Goal: Task Accomplishment & Management: Complete application form

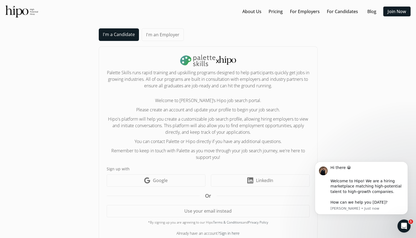
click at [117, 34] on link "I'm a Candidate" at bounding box center [119, 34] width 40 height 13
click at [118, 36] on link "I'm a Candidate" at bounding box center [119, 34] width 40 height 13
click at [380, 229] on body "Hi there 😀 ​ Welcome to Hipo! We are a hiring marketplace matching high-potenti…" at bounding box center [361, 195] width 105 height 76
click at [402, 225] on icon "Open Intercom Messenger" at bounding box center [402, 225] width 9 height 9
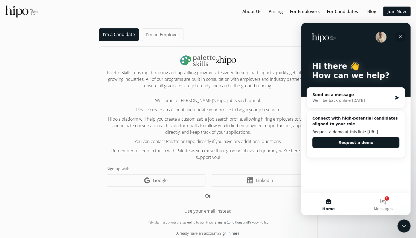
click at [399, 37] on icon "Close" at bounding box center [400, 36] width 4 height 4
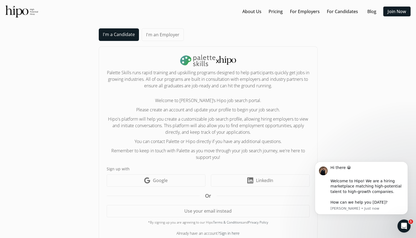
click at [116, 36] on link "I'm a Candidate" at bounding box center [119, 34] width 40 height 13
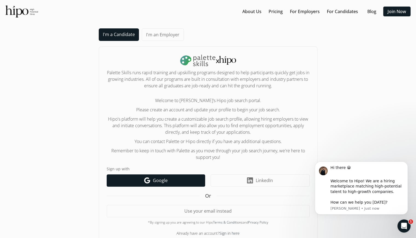
click at [178, 180] on link "Google icon Google" at bounding box center [156, 181] width 98 height 12
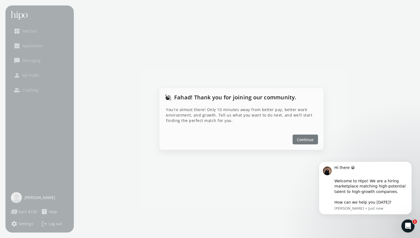
click at [297, 140] on span "Continue" at bounding box center [305, 140] width 17 height 6
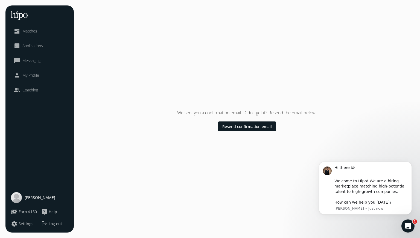
click at [35, 46] on span "Applications" at bounding box center [32, 45] width 20 height 5
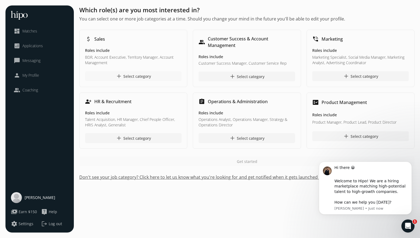
click at [130, 76] on div "add Select category" at bounding box center [133, 76] width 35 height 7
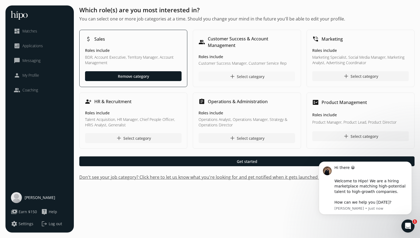
click at [257, 78] on div "add Select category" at bounding box center [246, 76] width 35 height 7
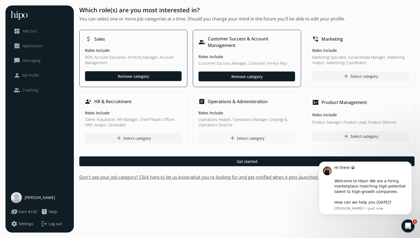
click at [250, 140] on div "add Select category" at bounding box center [246, 138] width 35 height 7
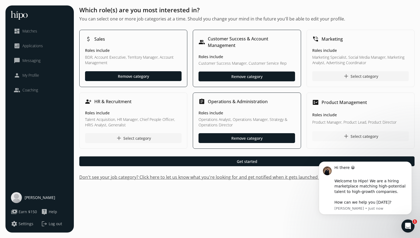
click at [347, 137] on span "add" at bounding box center [346, 136] width 7 height 7
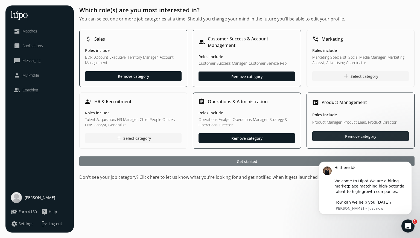
click at [243, 163] on span "Get started" at bounding box center [247, 162] width 20 height 6
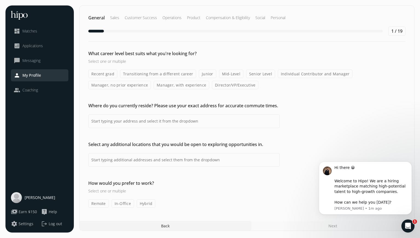
click at [184, 85] on label "Manager, with experience" at bounding box center [181, 85] width 55 height 8
click at [0, 0] on input "Manager, with experience" at bounding box center [0, 0] width 0 height 0
click at [206, 74] on label "Junior" at bounding box center [207, 74] width 17 height 8
click at [0, 0] on input "Junior" at bounding box center [0, 0] width 0 height 0
click at [177, 87] on label "Manager, with experience" at bounding box center [181, 85] width 55 height 8
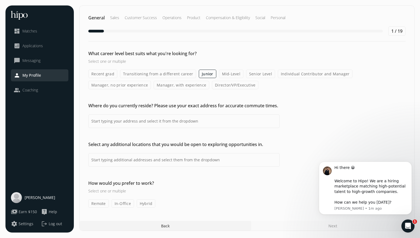
click at [0, 0] on input "Manager, with experience" at bounding box center [0, 0] width 0 height 0
click at [226, 74] on label "Mid-Level" at bounding box center [231, 74] width 24 height 8
click at [0, 0] on input "Mid-Level" at bounding box center [0, 0] width 0 height 0
click at [201, 75] on label "Junior" at bounding box center [207, 74] width 17 height 8
click at [0, 0] on input "Junior" at bounding box center [0, 0] width 0 height 0
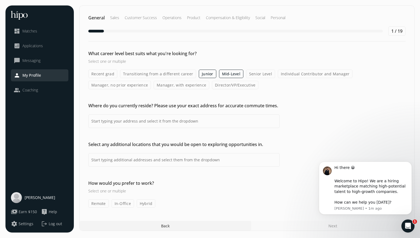
click at [178, 86] on label "Manager, with experience" at bounding box center [181, 85] width 55 height 8
click at [0, 0] on input "Manager, with experience" at bounding box center [0, 0] width 0 height 0
click at [207, 74] on label "Junior" at bounding box center [207, 74] width 17 height 8
click at [0, 0] on input "Junior" at bounding box center [0, 0] width 0 height 0
click at [172, 84] on label "Manager, with experience" at bounding box center [181, 85] width 55 height 8
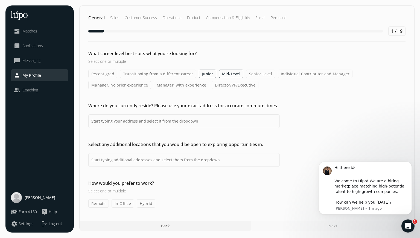
click at [0, 0] on input "Manager, with experience" at bounding box center [0, 0] width 0 height 0
click at [199, 74] on label "Junior" at bounding box center [207, 74] width 17 height 8
click at [0, 0] on input "Junior" at bounding box center [0, 0] width 0 height 0
click at [187, 86] on label "Manager, with experience" at bounding box center [181, 85] width 55 height 8
click at [0, 0] on input "Manager, with experience" at bounding box center [0, 0] width 0 height 0
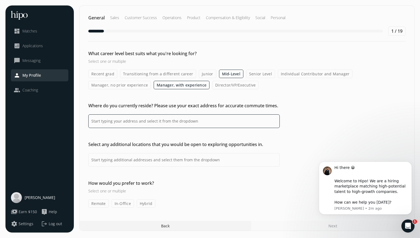
click at [146, 123] on input at bounding box center [183, 122] width 191 height 14
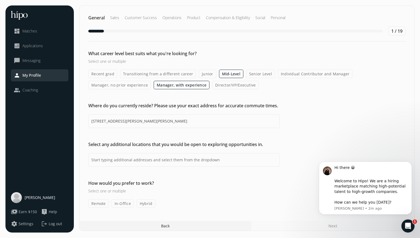
type input "[STREET_ADDRESS][PERSON_NAME][PERSON_NAME]"
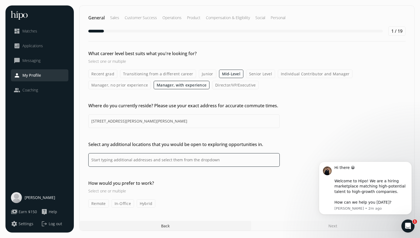
click at [132, 163] on input at bounding box center [183, 160] width 191 height 14
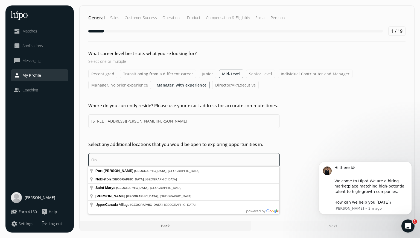
type input "O"
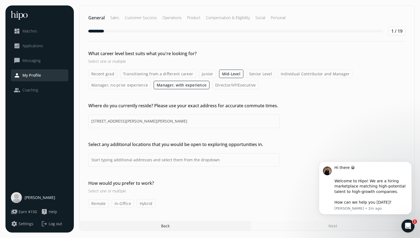
click at [293, 141] on div "Select any additional locations that you would be open to exploring opportuniti…" at bounding box center [247, 154] width 334 height 26
click at [96, 204] on label "Remote" at bounding box center [98, 203] width 20 height 8
click at [0, 0] on input "Remote" at bounding box center [0, 0] width 0 height 0
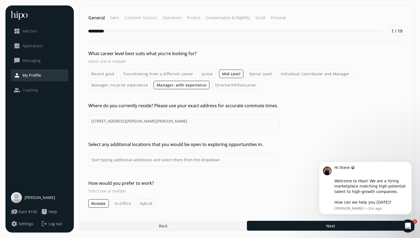
click at [116, 205] on label "In-Office" at bounding box center [122, 203] width 22 height 8
click at [0, 0] on input "In-Office" at bounding box center [0, 0] width 0 height 0
click at [141, 205] on label "Hybrid" at bounding box center [146, 203] width 19 height 8
click at [0, 0] on input "Hybrid" at bounding box center [0, 0] width 0 height 0
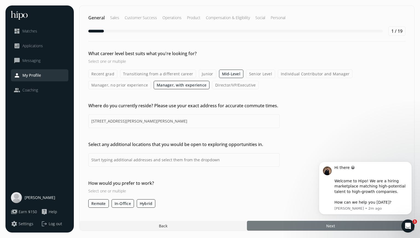
click at [299, 226] on div at bounding box center [330, 226] width 167 height 10
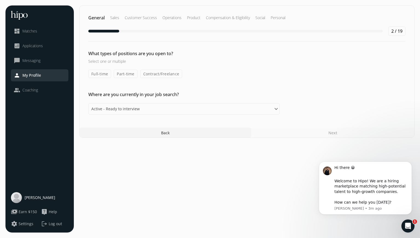
click at [102, 75] on label "Full-time" at bounding box center [99, 74] width 23 height 8
click at [0, 0] on input "Full-time" at bounding box center [0, 0] width 0 height 0
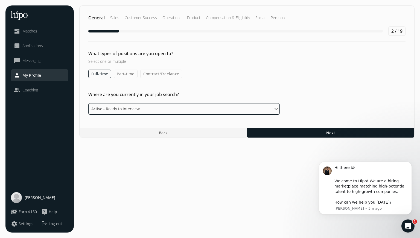
click at [141, 109] on select "Please select an option Active - Ready to interview Passive - Open to exploring…" at bounding box center [183, 108] width 191 height 11
click at [88, 103] on select "Please select an option Active - Ready to interview Passive - Open to exploring…" at bounding box center [183, 108] width 191 height 11
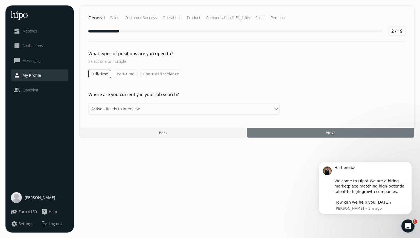
click at [333, 133] on span "Next" at bounding box center [330, 133] width 9 height 6
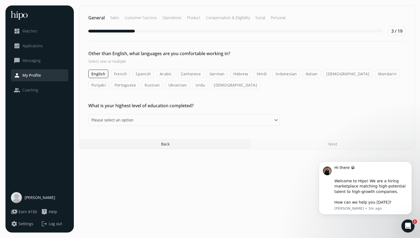
click at [256, 74] on label "Hindi" at bounding box center [262, 74] width 16 height 8
click at [0, 0] on input "Hindi" at bounding box center [0, 0] width 0 height 0
click at [120, 123] on select "Please select an option Some High School High School Diploma Some University or…" at bounding box center [183, 120] width 191 height 11
select select "master"
click at [88, 115] on select "Please select an option Some High School High School Diploma Some University or…" at bounding box center [183, 120] width 191 height 11
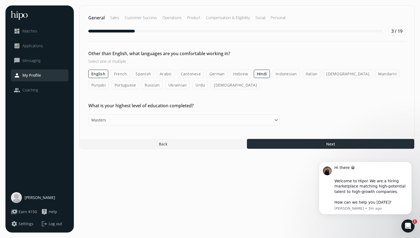
click at [274, 144] on div at bounding box center [330, 144] width 167 height 10
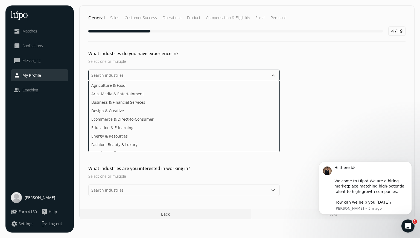
click at [127, 76] on input "text" at bounding box center [183, 75] width 191 height 11
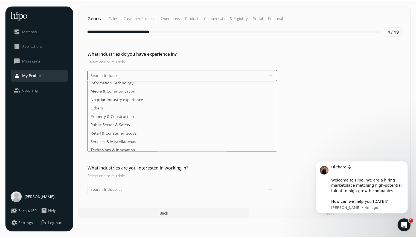
scroll to position [87, 0]
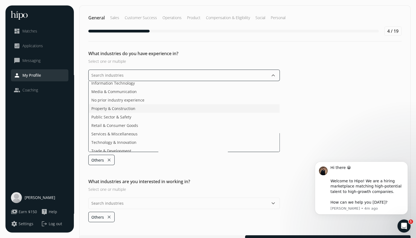
click at [101, 109] on span "Property & Construction" at bounding box center [113, 109] width 44 height 6
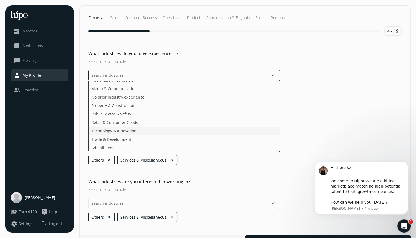
click at [116, 132] on span "Technology & Innovation" at bounding box center [113, 131] width 45 height 6
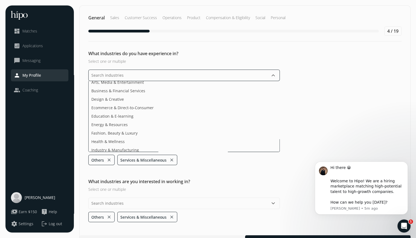
scroll to position [0, 0]
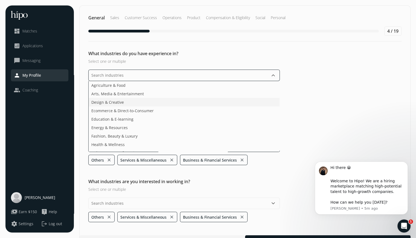
click at [120, 102] on span "Design & Creative" at bounding box center [107, 102] width 33 height 6
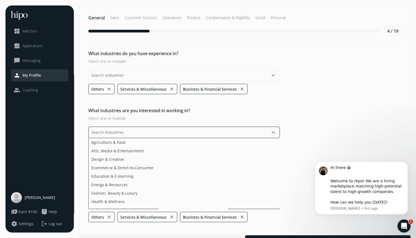
click at [121, 192] on div "keyboard_arrow_down Agriculture & Food Arts, Media & Entertainment Design & Cre…" at bounding box center [183, 175] width 191 height 96
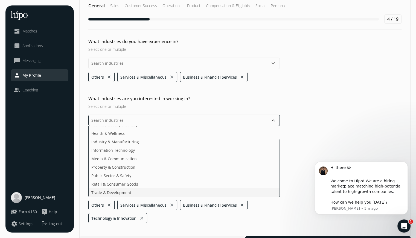
scroll to position [56, 0]
click at [111, 184] on ul "Agriculture & Food Arts, Media & Entertainment Design & Creative Ecommerce & Di…" at bounding box center [183, 161] width 191 height 71
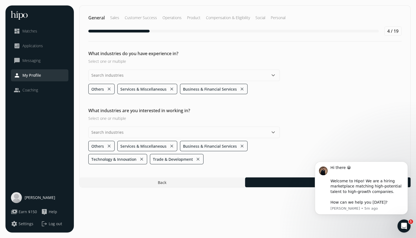
scroll to position [0, 0]
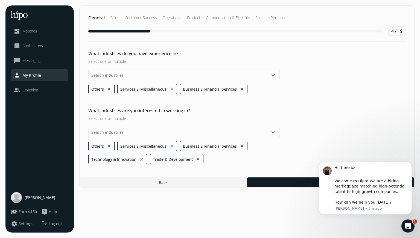
click at [200, 99] on div "What industries do you have experience in? Select one or multiple keyboard_arro…" at bounding box center [247, 107] width 334 height 114
click at [305, 180] on div at bounding box center [330, 183] width 167 height 10
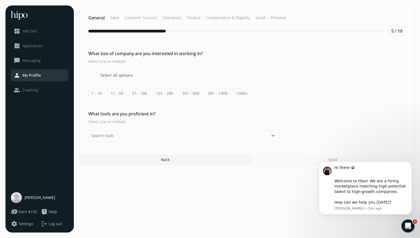
click at [114, 75] on label "Select all options" at bounding box center [116, 75] width 34 height 6
click at [99, 75] on input "Select all options" at bounding box center [93, 75] width 11 height 11
checkbox input "true"
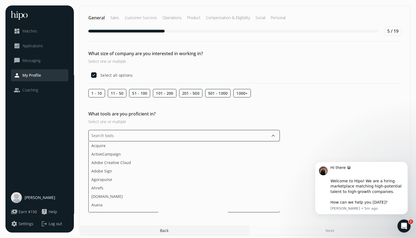
click at [119, 136] on input "text" at bounding box center [183, 135] width 191 height 11
click at [109, 169] on li "CATS" at bounding box center [184, 170] width 191 height 8
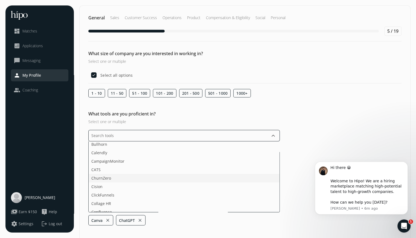
click at [101, 178] on span "ChurnZero" at bounding box center [101, 178] width 20 height 6
click at [104, 174] on li "Domo" at bounding box center [184, 173] width 191 height 8
click at [104, 173] on li "Figma" at bounding box center [184, 171] width 191 height 8
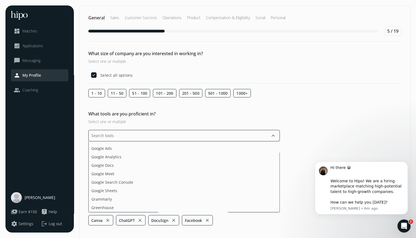
scroll to position [336, 0]
click at [107, 165] on span "Google Docs" at bounding box center [102, 165] width 22 height 6
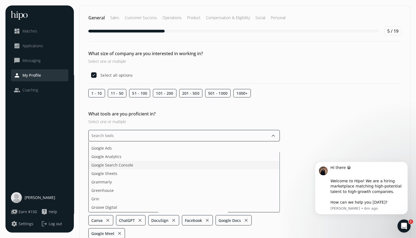
click at [107, 166] on span "Google Search Console" at bounding box center [112, 165] width 42 height 6
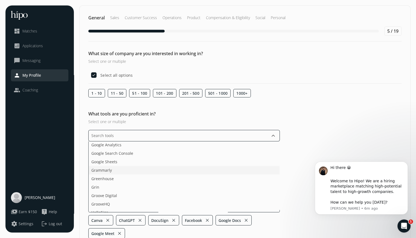
scroll to position [349, 0]
click at [108, 170] on span "Greenhouse" at bounding box center [102, 170] width 22 height 6
click at [101, 156] on span "[DOMAIN_NAME]" at bounding box center [106, 155] width 31 height 6
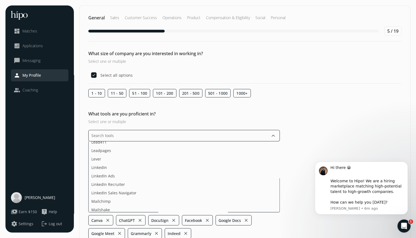
scroll to position [589, 0]
click at [101, 166] on span "LinkedIn" at bounding box center [99, 167] width 16 height 6
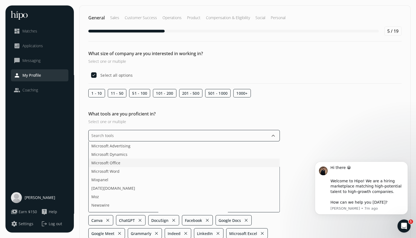
click at [103, 162] on span "Microsoft Office" at bounding box center [105, 163] width 29 height 6
click at [102, 171] on span "Mixpanel" at bounding box center [99, 172] width 17 height 6
click at [102, 163] on span "PandaDoc" at bounding box center [100, 163] width 18 height 6
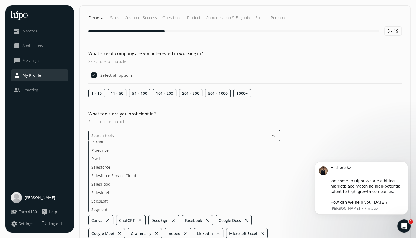
scroll to position [743, 0]
click at [104, 163] on span "Salesforce Service Cloud" at bounding box center [113, 165] width 45 height 6
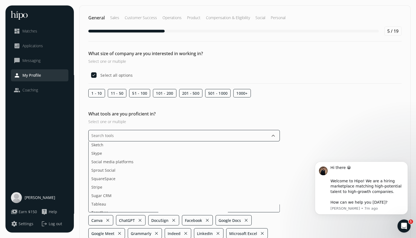
scroll to position [840, 0]
click at [105, 162] on span "Sprout Social" at bounding box center [103, 161] width 24 height 6
click at [95, 199] on ul "Acquire ActiveCampaign Adobe Creative Cloud Adobe Sign Agorapulse Ahrefs [DOMAI…" at bounding box center [183, 177] width 191 height 71
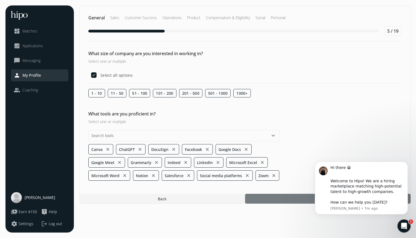
scroll to position [0, 0]
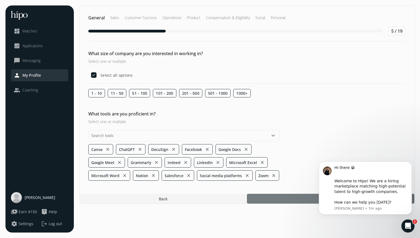
click at [290, 228] on section "General Sales Customer Success Operations Product Compensation & Eligibility So…" at bounding box center [246, 118] width 335 height 227
click at [286, 199] on div at bounding box center [330, 199] width 167 height 10
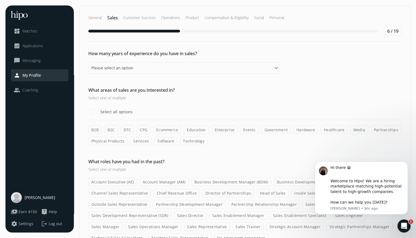
click at [93, 130] on label "B2B" at bounding box center [94, 130] width 13 height 8
click at [0, 0] on input "B2B" at bounding box center [0, 0] width 0 height 0
click at [271, 131] on label "Government" at bounding box center [276, 130] width 30 height 8
click at [0, 0] on input "Government" at bounding box center [0, 0] width 0 height 0
click at [225, 130] on label "Enterprise" at bounding box center [225, 130] width 26 height 8
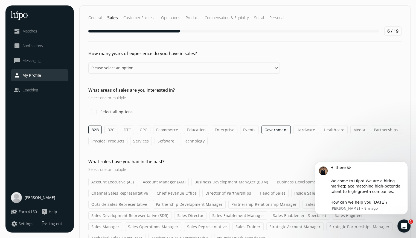
click at [0, 0] on input "Enterprise" at bounding box center [0, 0] width 0 height 0
click at [196, 141] on label "Technology" at bounding box center [194, 141] width 28 height 8
click at [0, 0] on input "Technology" at bounding box center [0, 0] width 0 height 0
click at [164, 142] on label "Software" at bounding box center [165, 141] width 23 height 8
click at [0, 0] on input "Software" at bounding box center [0, 0] width 0 height 0
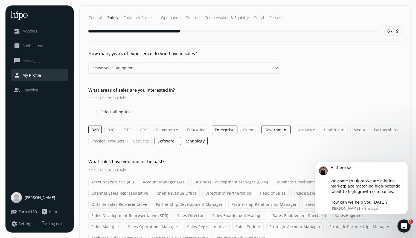
click at [143, 140] on label "Services" at bounding box center [141, 141] width 22 height 8
click at [0, 0] on input "Services" at bounding box center [0, 0] width 0 height 0
click at [113, 143] on label "Physical Products" at bounding box center [107, 141] width 39 height 8
click at [0, 0] on input "Physical Products" at bounding box center [0, 0] width 0 height 0
click at [303, 127] on label "Hardware" at bounding box center [305, 130] width 25 height 8
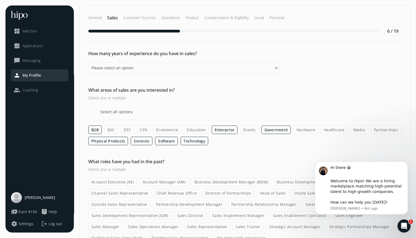
click at [0, 0] on input "Hardware" at bounding box center [0, 0] width 0 height 0
click at [326, 130] on label "Healthcare" at bounding box center [334, 130] width 27 height 8
click at [0, 0] on input "Healthcare" at bounding box center [0, 0] width 0 height 0
click at [171, 130] on label "Ecommerce" at bounding box center [167, 130] width 28 height 8
click at [0, 0] on input "Ecommerce" at bounding box center [0, 0] width 0 height 0
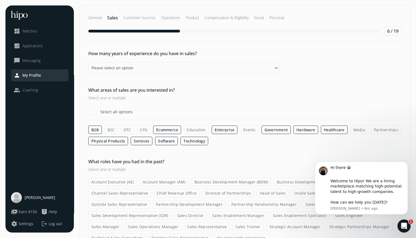
scroll to position [32, 0]
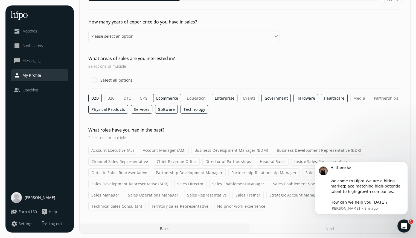
click at [108, 152] on label "Account Executive (AE)" at bounding box center [112, 150] width 49 height 8
click at [0, 0] on input "Account Executive (AE)" at bounding box center [0, 0] width 0 height 0
click at [158, 153] on label "Account Manager (AM)" at bounding box center [164, 150] width 49 height 8
click at [0, 0] on input "Account Manager (AM)" at bounding box center [0, 0] width 0 height 0
click at [219, 153] on label "Business Development Manager (BDM)" at bounding box center [232, 150] width 80 height 8
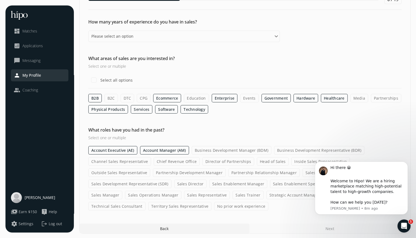
click at [0, 0] on input "Business Development Manager (BDM)" at bounding box center [0, 0] width 0 height 0
click at [302, 151] on label "Business Development Representative (BDR)" at bounding box center [319, 150] width 90 height 8
click at [0, 0] on input "Business Development Representative (BDR)" at bounding box center [0, 0] width 0 height 0
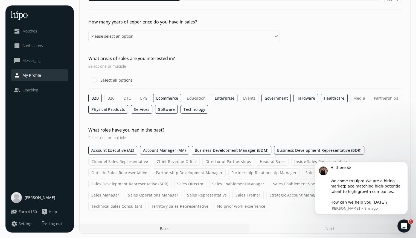
click at [213, 151] on label "Business Development Manager (BDM)" at bounding box center [232, 150] width 80 height 8
click at [0, 0] on input "Business Development Manager (BDM)" at bounding box center [0, 0] width 0 height 0
click at [110, 162] on label "Channel Sales Representative" at bounding box center [119, 161] width 63 height 8
click at [0, 0] on input "Channel Sales Representative" at bounding box center [0, 0] width 0 height 0
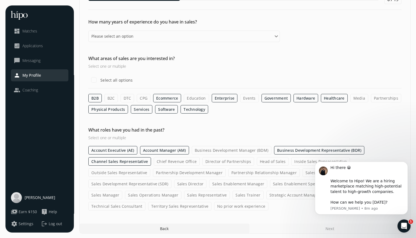
click at [304, 163] on label "Inside Sales Representative" at bounding box center [320, 161] width 58 height 8
click at [0, 0] on input "Inside Sales Representative" at bounding box center [0, 0] width 0 height 0
click at [109, 173] on label "Outside Sales Representative" at bounding box center [119, 173] width 62 height 8
click at [0, 0] on input "Outside Sales Representative" at bounding box center [0, 0] width 0 height 0
click at [406, 164] on icon "Dismiss notification" at bounding box center [406, 163] width 2 height 2
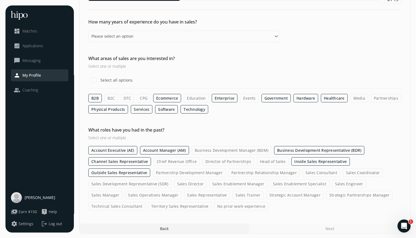
click at [310, 174] on label "Sales Consultant" at bounding box center [321, 173] width 38 height 8
click at [0, 0] on input "Sales Consultant" at bounding box center [0, 0] width 0 height 0
click at [355, 172] on label "Sales Coordinator" at bounding box center [363, 173] width 40 height 8
click at [0, 0] on input "Sales Coordinator" at bounding box center [0, 0] width 0 height 0
click at [155, 182] on label "Sales Development Representative (SDR)" at bounding box center [129, 184] width 83 height 8
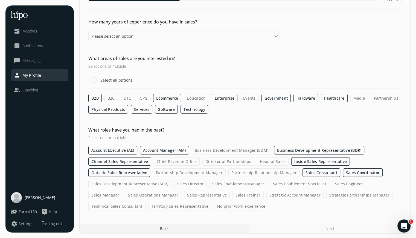
click at [0, 0] on input "Sales Development Representative (SDR)" at bounding box center [0, 0] width 0 height 0
click at [344, 184] on label "Sales Engineer" at bounding box center [349, 184] width 34 height 8
click at [0, 0] on input "Sales Engineer" at bounding box center [0, 0] width 0 height 0
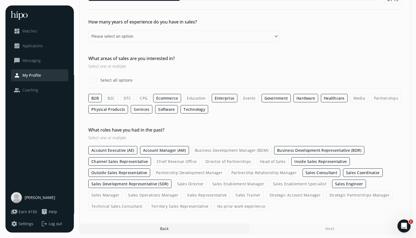
click at [184, 196] on label "Sales Representative" at bounding box center [207, 195] width 46 height 8
click at [0, 0] on input "Sales Representative" at bounding box center [0, 0] width 0 height 0
click at [232, 195] on label "Sales Trainer" at bounding box center [247, 195] width 31 height 8
click at [0, 0] on input "Sales Trainer" at bounding box center [0, 0] width 0 height 0
click at [232, 196] on label "Sales Trainer" at bounding box center [247, 195] width 31 height 8
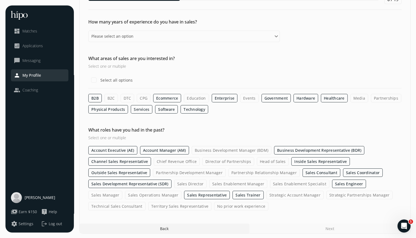
click at [0, 0] on input "Sales Trainer" at bounding box center [0, 0] width 0 height 0
click at [266, 196] on label "Strategic Account Manager" at bounding box center [294, 195] width 57 height 8
click at [0, 0] on input "Strategic Account Manager" at bounding box center [0, 0] width 0 height 0
click at [266, 196] on label "Strategic Account Manager" at bounding box center [294, 195] width 57 height 8
click at [0, 0] on input "Strategic Account Manager" at bounding box center [0, 0] width 0 height 0
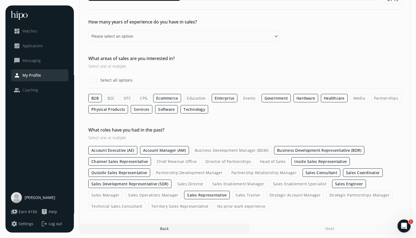
click at [127, 207] on label "Technical Sales Consultant" at bounding box center [116, 206] width 57 height 8
click at [0, 0] on input "Technical Sales Consultant" at bounding box center [0, 0] width 0 height 0
click at [200, 205] on label "Territory Sales Representative" at bounding box center [179, 206] width 63 height 8
click at [0, 0] on input "Territory Sales Representative" at bounding box center [0, 0] width 0 height 0
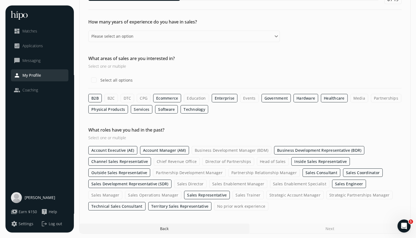
click at [230, 208] on label "No prior work experience" at bounding box center [241, 206] width 54 height 8
click at [0, 0] on input "No prior work experience" at bounding box center [0, 0] width 0 height 0
click at [331, 231] on div "Next" at bounding box center [329, 229] width 161 height 10
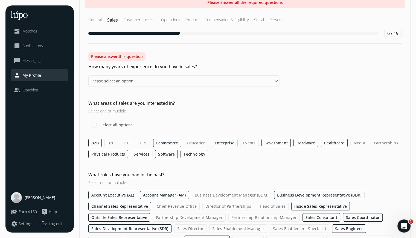
scroll to position [0, 0]
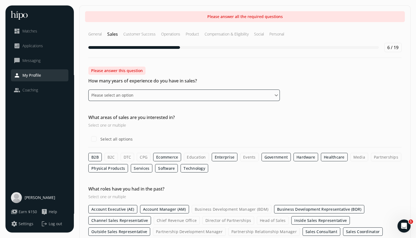
click at [111, 98] on select "Please select an option 0 - 1 years 2 - 3 years 4 - 5 years 6 - 8 years 9+ years" at bounding box center [183, 95] width 191 height 11
select select "six_eight_years"
click at [88, 90] on select "Please select an option 0 - 1 years 2 - 3 years 4 - 5 years 6 - 8 years 9+ years" at bounding box center [183, 95] width 191 height 11
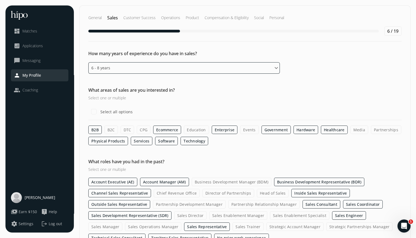
scroll to position [32, 0]
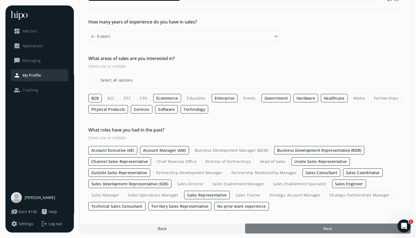
click at [311, 231] on div at bounding box center [327, 229] width 165 height 10
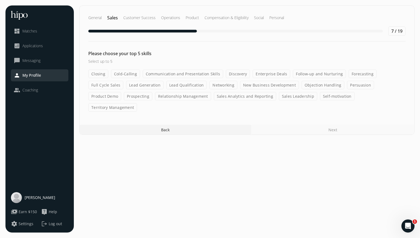
click at [123, 81] on label "Full Cycle Sales" at bounding box center [105, 85] width 35 height 8
click at [0, 0] on input "Full Cycle Sales" at bounding box center [0, 0] width 0 height 0
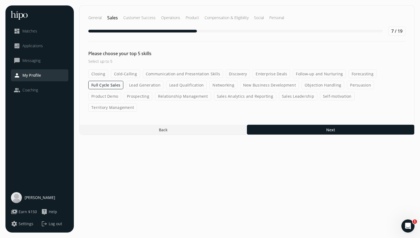
click at [137, 103] on label "Territory Management" at bounding box center [112, 107] width 49 height 8
click at [0, 0] on input "Territory Management" at bounding box center [0, 0] width 0 height 0
click at [166, 85] on label "Lead Qualification" at bounding box center [186, 85] width 41 height 8
click at [0, 0] on input "Lead Qualification" at bounding box center [0, 0] width 0 height 0
click at [126, 83] on label "Lead Generation" at bounding box center [144, 85] width 37 height 8
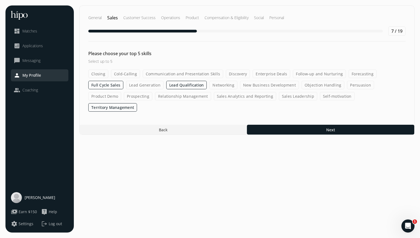
click at [0, 0] on input "Lead Generation" at bounding box center [0, 0] width 0 height 0
click at [155, 97] on label "Relationship Management" at bounding box center [183, 96] width 56 height 8
click at [0, 0] on input "Relationship Management" at bounding box center [0, 0] width 0 height 0
click at [279, 98] on label "Sales Leadership" at bounding box center [298, 96] width 38 height 8
click at [0, 0] on input "Sales Leadership" at bounding box center [0, 0] width 0 height 0
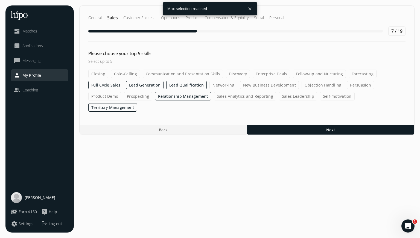
click at [251, 8] on button "close" at bounding box center [250, 9] width 10 height 10
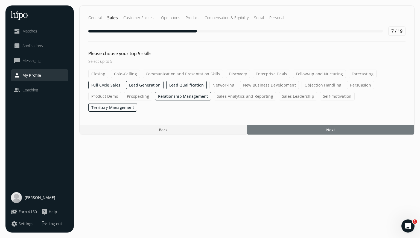
click at [289, 125] on div at bounding box center [330, 130] width 167 height 10
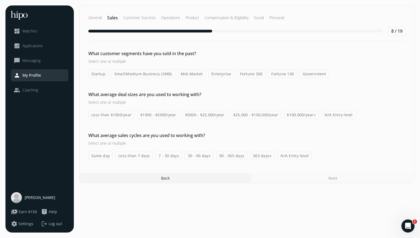
click at [307, 76] on label "Government" at bounding box center [315, 74] width 30 height 8
click at [0, 0] on input "Government" at bounding box center [0, 0] width 0 height 0
click at [216, 75] on label "Enterprise" at bounding box center [221, 74] width 26 height 8
click at [0, 0] on input "Enterprise" at bounding box center [0, 0] width 0 height 0
click at [160, 75] on label "Small/Medium Business (SMB)" at bounding box center [143, 74] width 64 height 8
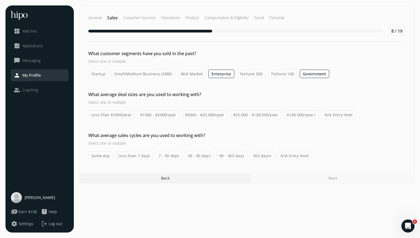
click at [0, 0] on input "Small/Medium Business (SMB)" at bounding box center [0, 0] width 0 height 0
click at [194, 74] on label "Mid-Market" at bounding box center [192, 74] width 28 height 8
click at [0, 0] on input "Mid-Market" at bounding box center [0, 0] width 0 height 0
click at [237, 116] on label "$25,000 - $100,000/year" at bounding box center [255, 115] width 51 height 8
click at [0, 0] on input "$25,000 - $100,000/year" at bounding box center [0, 0] width 0 height 0
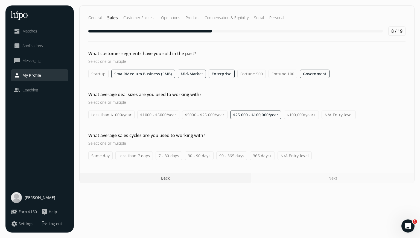
click at [219, 155] on label "90 - 365 days" at bounding box center [231, 156] width 31 height 8
click at [0, 0] on input "90 - 365 days" at bounding box center [0, 0] width 0 height 0
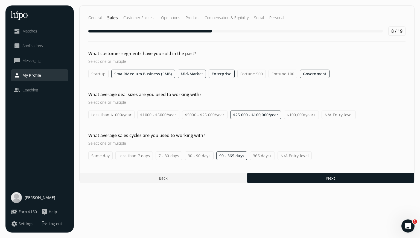
click at [189, 155] on label "30 - 90 days" at bounding box center [199, 156] width 29 height 8
click at [0, 0] on input "30 - 90 days" at bounding box center [0, 0] width 0 height 0
click at [165, 156] on label "7 - 30 days" at bounding box center [168, 156] width 27 height 8
click at [0, 0] on input "7 - 30 days" at bounding box center [0, 0] width 0 height 0
click at [257, 156] on label "365 days+" at bounding box center [262, 156] width 25 height 8
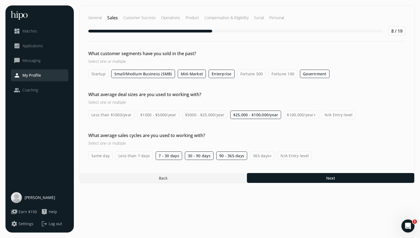
click at [0, 0] on input "365 days+" at bounding box center [0, 0] width 0 height 0
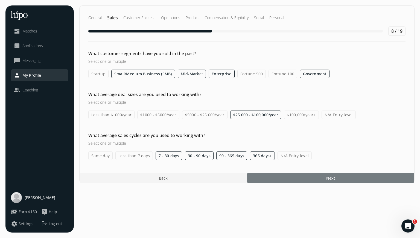
click at [275, 177] on div at bounding box center [330, 178] width 167 height 10
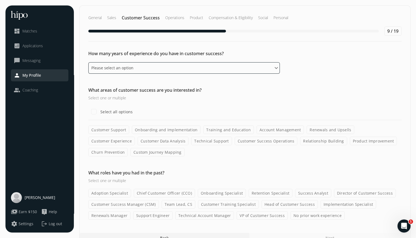
click at [131, 69] on select "Please select an option 0 - 1 years 2 - 3 years 4 - 5 years 6 - 8 years 9+ years" at bounding box center [183, 67] width 191 height 11
select select "two_three_years"
click at [88, 62] on select "Please select an option 0 - 1 years 2 - 3 years 4 - 5 years 6 - 8 years 9+ years" at bounding box center [183, 67] width 191 height 11
click at [111, 130] on label "Customer Support" at bounding box center [108, 130] width 41 height 8
click at [0, 0] on input "Customer Support" at bounding box center [0, 0] width 0 height 0
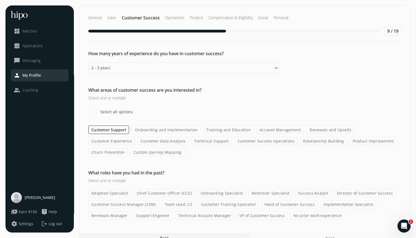
click at [277, 130] on label "Account Management" at bounding box center [280, 130] width 48 height 8
click at [0, 0] on input "Account Management" at bounding box center [0, 0] width 0 height 0
click at [137, 141] on label "Customer Data Analysis" at bounding box center [162, 141] width 51 height 8
click at [0, 0] on input "Customer Data Analysis" at bounding box center [0, 0] width 0 height 0
click at [191, 141] on label "Technical Support" at bounding box center [211, 141] width 40 height 8
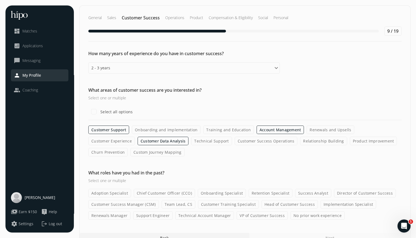
click at [0, 0] on input "Technical Support" at bounding box center [0, 0] width 0 height 0
click at [234, 142] on label "Customer Success Operations" at bounding box center [265, 141] width 63 height 8
click at [0, 0] on input "Customer Success Operations" at bounding box center [0, 0] width 0 height 0
click at [300, 144] on label "Relationship Building" at bounding box center [323, 141] width 47 height 8
click at [0, 0] on input "Relationship Building" at bounding box center [0, 0] width 0 height 0
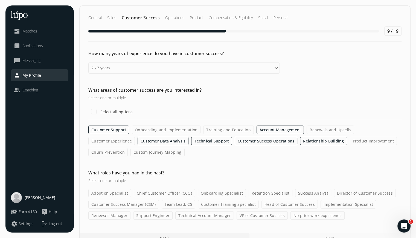
click at [350, 143] on label "Product Improvement" at bounding box center [373, 141] width 47 height 8
click at [0, 0] on input "Product Improvement" at bounding box center [0, 0] width 0 height 0
click at [130, 151] on label "Custom Journey Mapping" at bounding box center [157, 152] width 54 height 8
click at [0, 0] on input "Custom Journey Mapping" at bounding box center [0, 0] width 0 height 0
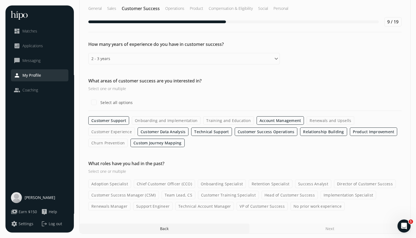
click at [271, 184] on label "Retention Specialist" at bounding box center [270, 184] width 44 height 8
click at [0, 0] on input "Retention Specialist" at bounding box center [0, 0] width 0 height 0
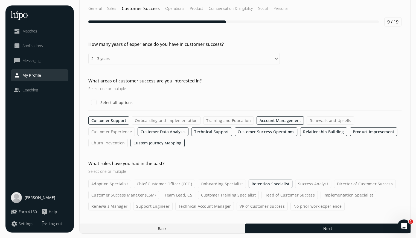
click at [181, 195] on label "Team Lead, CS" at bounding box center [179, 195] width 34 height 8
click at [0, 0] on input "Team Lead, CS" at bounding box center [0, 0] width 0 height 0
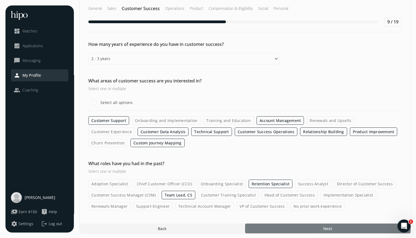
click at [275, 228] on div at bounding box center [327, 229] width 165 height 10
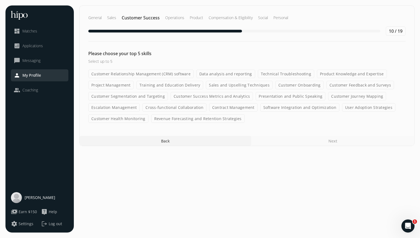
click at [248, 86] on label "Sales and Upselling Techniques" at bounding box center [239, 85] width 67 height 8
click at [0, 0] on input "Sales and Upselling Techniques" at bounding box center [0, 0] width 0 height 0
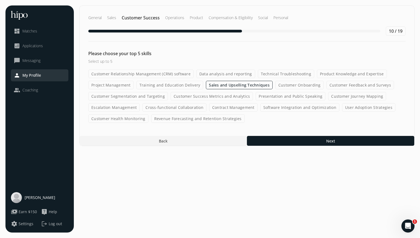
click at [145, 97] on label "Customer Segmentation and Targeting" at bounding box center [128, 96] width 80 height 8
click at [0, 0] on input "Customer Segmentation and Targeting" at bounding box center [0, 0] width 0 height 0
click at [160, 107] on label "Cross-functional Collaboration" at bounding box center [174, 107] width 64 height 8
click at [0, 0] on input "Cross-functional Collaboration" at bounding box center [0, 0] width 0 height 0
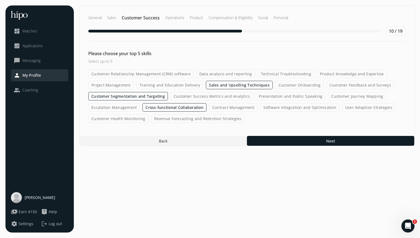
click at [218, 118] on label "Revenue Forecasting and Retention Strategies" at bounding box center [197, 119] width 93 height 8
click at [0, 0] on input "Revenue Forecasting and Retention Strategies" at bounding box center [0, 0] width 0 height 0
click at [148, 74] on label "Customer Relationship Management (CRM) software" at bounding box center [140, 74] width 105 height 8
click at [0, 0] on input "Customer Relationship Management (CRM) software" at bounding box center [0, 0] width 0 height 0
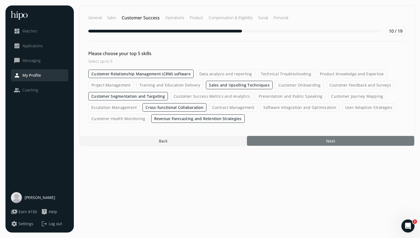
click at [268, 141] on div at bounding box center [330, 141] width 167 height 10
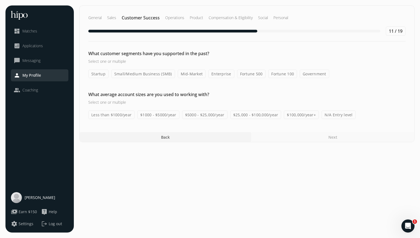
click at [136, 75] on label "Small/Medium Business (SMB)" at bounding box center [143, 74] width 64 height 8
click at [0, 0] on input "Small/Medium Business (SMB)" at bounding box center [0, 0] width 0 height 0
click at [186, 75] on label "Mid-Market" at bounding box center [192, 74] width 28 height 8
click at [0, 0] on input "Mid-Market" at bounding box center [0, 0] width 0 height 0
click at [219, 75] on label "Enterprise" at bounding box center [222, 74] width 26 height 8
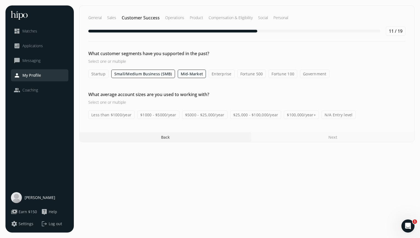
click at [0, 0] on input "Enterprise" at bounding box center [0, 0] width 0 height 0
click at [306, 75] on label "Government" at bounding box center [315, 74] width 30 height 8
click at [0, 0] on input "Government" at bounding box center [0, 0] width 0 height 0
click at [255, 115] on label "$25,000 - $100,000/year" at bounding box center [255, 115] width 51 height 8
click at [0, 0] on input "$25,000 - $100,000/year" at bounding box center [0, 0] width 0 height 0
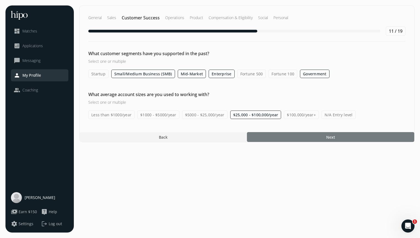
click at [294, 137] on div at bounding box center [330, 137] width 167 height 10
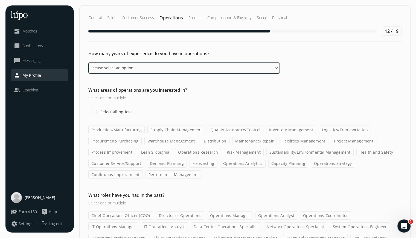
click at [123, 68] on select "Please select an option 0 - 1 years 2 - 3 years 4 - 5 years 6 - 8 years 9+ years" at bounding box center [183, 67] width 191 height 11
select select "two_three_years"
click at [88, 62] on select "Please select an option 0 - 1 years 2 - 3 years 4 - 5 years 6 - 8 years 9+ years" at bounding box center [183, 67] width 191 height 11
click at [163, 130] on label "Supply Chain Management" at bounding box center [175, 130] width 57 height 8
click at [0, 0] on input "Supply Chain Management" at bounding box center [0, 0] width 0 height 0
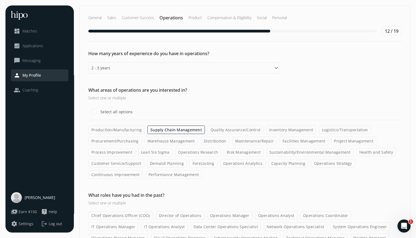
click at [277, 131] on label "Inventory Management" at bounding box center [291, 130] width 50 height 8
click at [0, 0] on input "Inventory Management" at bounding box center [0, 0] width 0 height 0
click at [337, 130] on label "Logistics/Transportation" at bounding box center [345, 130] width 52 height 8
click at [0, 0] on input "Logistics/Transportation" at bounding box center [0, 0] width 0 height 0
click at [128, 143] on label "Procurement/Purchasing" at bounding box center [114, 141] width 53 height 8
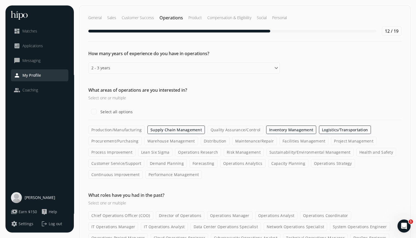
click at [0, 0] on input "Procurement/Purchasing" at bounding box center [0, 0] width 0 height 0
click at [161, 143] on label "Warehouse Management" at bounding box center [172, 141] width 54 height 8
click at [0, 0] on input "Warehouse Management" at bounding box center [0, 0] width 0 height 0
click at [258, 142] on label "Maintenance/Repair" at bounding box center [255, 141] width 45 height 8
click at [0, 0] on input "Maintenance/Repair" at bounding box center [0, 0] width 0 height 0
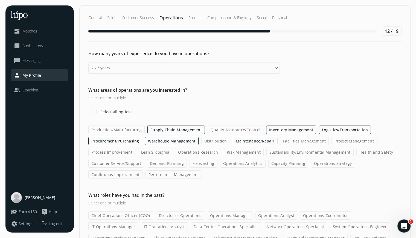
click at [336, 141] on label "Project Management" at bounding box center [353, 141] width 45 height 8
click at [0, 0] on input "Project Management" at bounding box center [0, 0] width 0 height 0
click at [307, 140] on label "Facilities Management" at bounding box center [304, 141] width 49 height 8
click at [0, 0] on input "Facilities Management" at bounding box center [0, 0] width 0 height 0
click at [119, 151] on label "Process Improvement" at bounding box center [111, 152] width 47 height 8
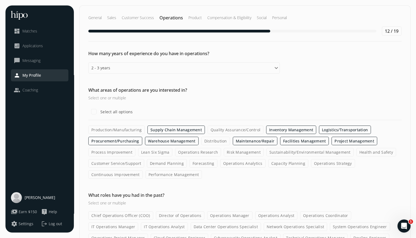
click at [0, 0] on input "Process Improvement" at bounding box center [0, 0] width 0 height 0
click at [116, 164] on label "Customer Service/Support" at bounding box center [116, 163] width 56 height 8
click at [0, 0] on input "Customer Service/Support" at bounding box center [0, 0] width 0 height 0
click at [161, 165] on label "Demand Planning" at bounding box center [167, 163] width 40 height 8
click at [0, 0] on input "Demand Planning" at bounding box center [0, 0] width 0 height 0
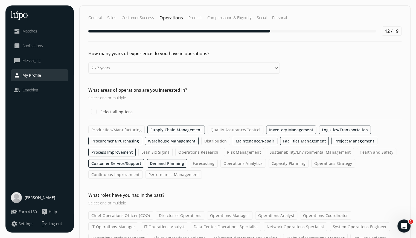
click at [198, 163] on label "Forecasting" at bounding box center [204, 163] width 28 height 8
click at [0, 0] on input "Forecasting" at bounding box center [0, 0] width 0 height 0
click at [317, 162] on label "Operations Strategy" at bounding box center [333, 163] width 44 height 8
click at [0, 0] on input "Operations Strategy" at bounding box center [0, 0] width 0 height 0
click at [163, 176] on label "Performance Management" at bounding box center [173, 175] width 57 height 8
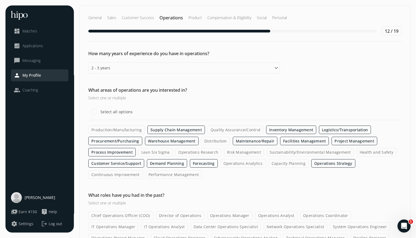
click at [0, 0] on input "Performance Management" at bounding box center [0, 0] width 0 height 0
click at [117, 176] on label "Continuous Improvement" at bounding box center [115, 175] width 54 height 8
click at [0, 0] on input "Continuous Improvement" at bounding box center [0, 0] width 0 height 0
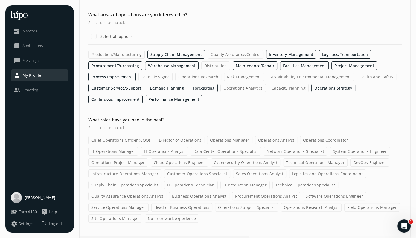
scroll to position [76, 0]
click at [233, 173] on label "Sales Operations Analyst" at bounding box center [259, 173] width 53 height 8
click at [0, 0] on input "Sales Operations Analyst" at bounding box center [0, 0] width 0 height 0
click at [215, 207] on label "Operations Support Specialist" at bounding box center [246, 207] width 63 height 8
click at [0, 0] on input "Operations Support Specialist" at bounding box center [0, 0] width 0 height 0
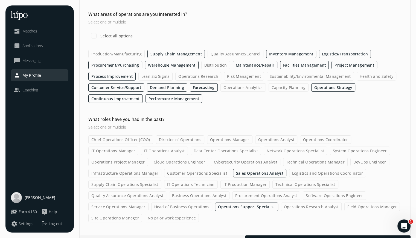
click at [148, 203] on label "Service Operations Manager" at bounding box center [118, 207] width 60 height 8
click at [0, 0] on input "Service Operations Manager" at bounding box center [0, 0] width 0 height 0
click at [325, 238] on span "Next" at bounding box center [327, 241] width 9 height 6
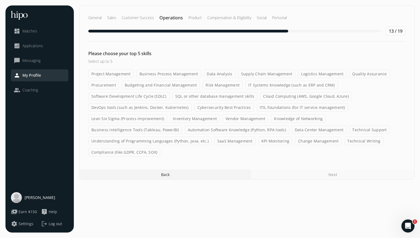
click at [164, 75] on label "Business Process Management" at bounding box center [168, 74] width 65 height 8
click at [0, 0] on input "Business Process Management" at bounding box center [0, 0] width 0 height 0
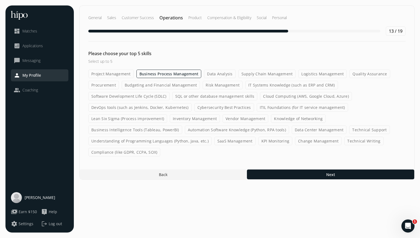
click at [254, 75] on label "Supply Chain Management" at bounding box center [266, 74] width 57 height 8
click at [0, 0] on input "Supply Chain Management" at bounding box center [0, 0] width 0 height 0
click at [171, 87] on label "Budgeting and Financial Management" at bounding box center [161, 85] width 78 height 8
click at [0, 0] on input "Budgeting and Financial Management" at bounding box center [0, 0] width 0 height 0
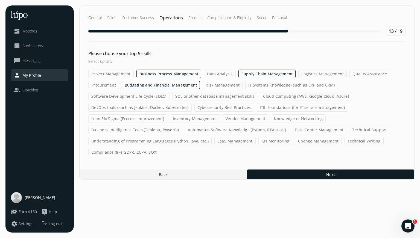
click at [291, 119] on label "Knowledge of Networking" at bounding box center [298, 119] width 55 height 8
click at [0, 0] on input "Knowledge of Networking" at bounding box center [0, 0] width 0 height 0
click at [357, 130] on label "Technical Support" at bounding box center [369, 130] width 40 height 8
click at [0, 0] on input "Technical Support" at bounding box center [0, 0] width 0 height 0
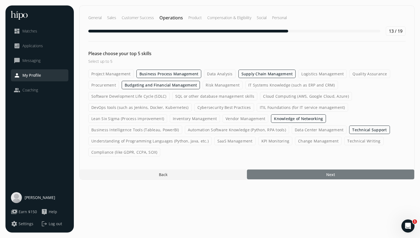
click at [329, 176] on span "Next" at bounding box center [330, 175] width 9 height 6
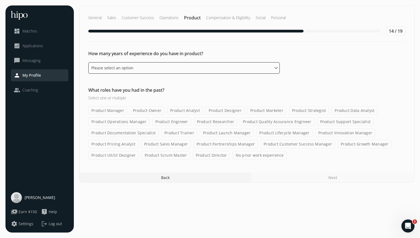
click at [114, 70] on select "Please select an option 0 - 1 years 2 - 3 years 4 - 5 years 6 - 8 years 9+ years" at bounding box center [183, 67] width 191 height 11
select select "six_eight_years"
click at [88, 62] on select "Please select an option 0 - 1 years 2 - 3 years 4 - 5 years 6 - 8 years 9+ years" at bounding box center [183, 67] width 191 height 11
click at [167, 143] on label "Product Sales Manager" at bounding box center [166, 144] width 50 height 8
click at [0, 0] on input "Product Sales Manager" at bounding box center [0, 0] width 0 height 0
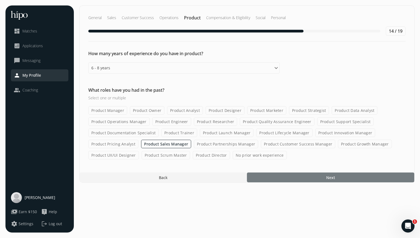
click at [272, 174] on div at bounding box center [330, 178] width 167 height 10
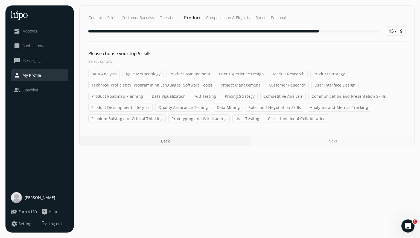
click at [111, 74] on label "Data Analysis" at bounding box center [103, 74] width 31 height 8
click at [0, 0] on input "Data Analysis" at bounding box center [0, 0] width 0 height 0
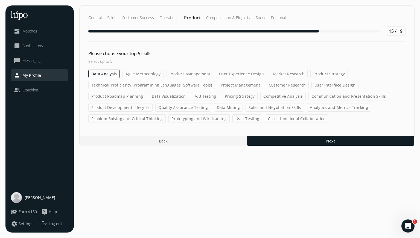
click at [193, 73] on label "Product Management" at bounding box center [189, 74] width 47 height 8
click at [0, 0] on input "Product Management" at bounding box center [0, 0] width 0 height 0
click at [240, 98] on label "Pricing Strategy" at bounding box center [240, 96] width 36 height 8
click at [0, 0] on input "Pricing Strategy" at bounding box center [0, 0] width 0 height 0
click at [323, 95] on label "Communication and Presentation Skills" at bounding box center [349, 96] width 80 height 8
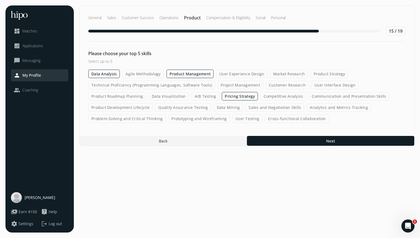
click at [0, 0] on input "Communication and Presentation Skills" at bounding box center [0, 0] width 0 height 0
click at [268, 107] on label "Sales and Negotiation Skills" at bounding box center [274, 107] width 58 height 8
click at [0, 0] on input "Sales and Negotiation Skills" at bounding box center [0, 0] width 0 height 0
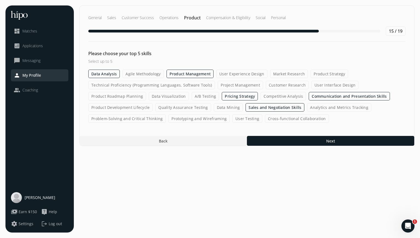
click at [181, 74] on label "Product Management" at bounding box center [189, 74] width 47 height 8
click at [0, 0] on input "Product Management" at bounding box center [0, 0] width 0 height 0
click at [116, 120] on label "Problem-Solving and Critical Thinking" at bounding box center [126, 119] width 77 height 8
click at [0, 0] on input "Problem-Solving and Critical Thinking" at bounding box center [0, 0] width 0 height 0
click at [290, 121] on label "Cross-functional Collaboration" at bounding box center [297, 119] width 64 height 8
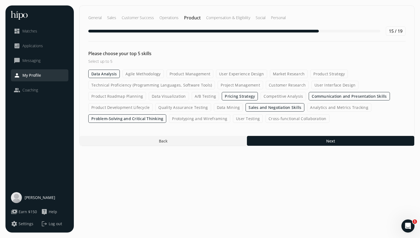
click at [0, 0] on input "Cross-functional Collaboration" at bounding box center [0, 0] width 0 height 0
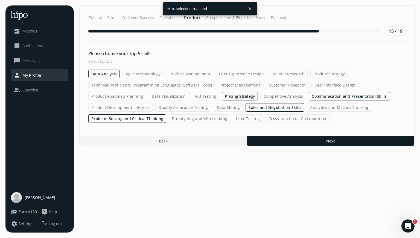
click at [106, 73] on label "Data Analysis" at bounding box center [103, 74] width 31 height 8
click at [0, 0] on input "Data Analysis" at bounding box center [0, 0] width 0 height 0
click at [273, 119] on label "Cross-functional Collaboration" at bounding box center [297, 119] width 64 height 8
click at [0, 0] on input "Cross-functional Collaboration" at bounding box center [0, 0] width 0 height 0
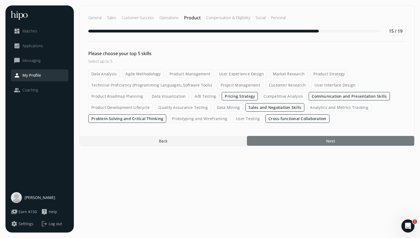
click at [321, 142] on div at bounding box center [330, 141] width 167 height 10
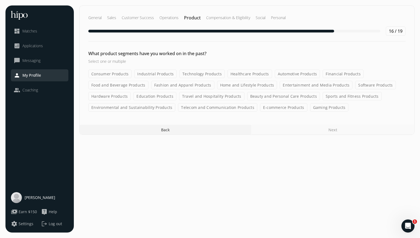
click at [153, 75] on label "Industrial Products" at bounding box center [155, 74] width 42 height 8
click at [0, 0] on input "Industrial Products" at bounding box center [0, 0] width 0 height 0
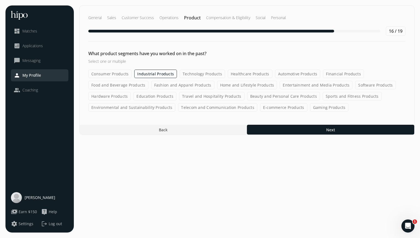
click at [296, 74] on label "Automotive Products" at bounding box center [297, 74] width 45 height 8
click at [0, 0] on input "Automotive Products" at bounding box center [0, 0] width 0 height 0
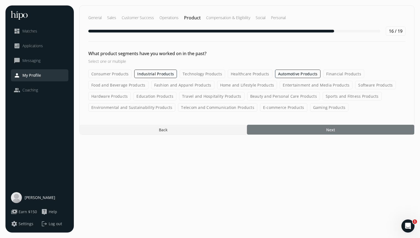
click at [285, 128] on div at bounding box center [330, 130] width 167 height 10
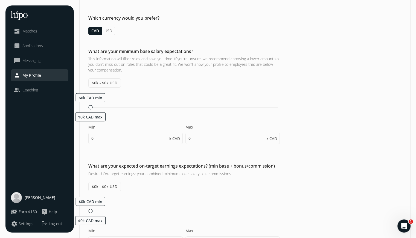
scroll to position [36, 0]
click at [103, 82] on span "$0k - $0k USD" at bounding box center [104, 82] width 33 height 9
click at [100, 138] on input "0" at bounding box center [135, 137] width 94 height 11
type input "25"
type input "30"
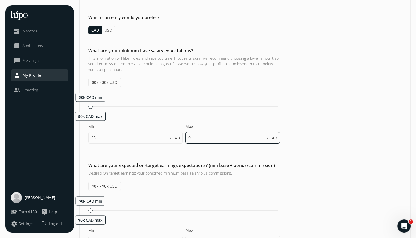
type input "25"
type input "30"
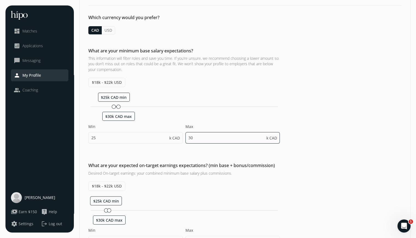
click at [206, 139] on input "30" at bounding box center [232, 137] width 94 height 11
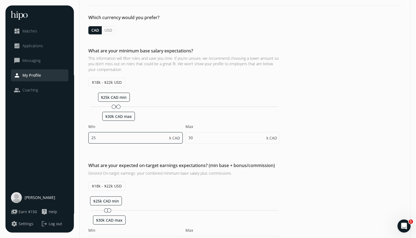
drag, startPoint x: 100, startPoint y: 138, endPoint x: 80, endPoint y: 138, distance: 20.5
click at [80, 138] on div "What are your minimum base salary expectations? This information will filter ro…" at bounding box center [245, 99] width 330 height 102
type input "60"
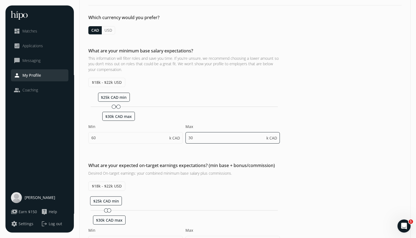
type input "65"
type input "60"
type input "65"
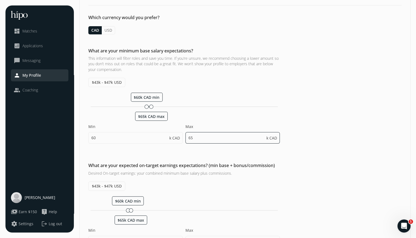
click at [202, 136] on input "65" at bounding box center [232, 137] width 94 height 11
drag, startPoint x: 199, startPoint y: 139, endPoint x: 172, endPoint y: 138, distance: 27.6
click at [172, 138] on div "Min 60 k CAD Max 65 k CAD" at bounding box center [183, 136] width 191 height 25
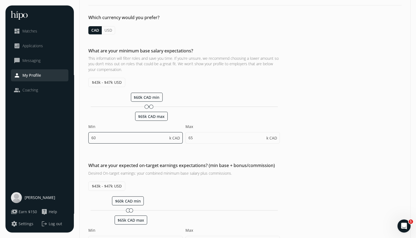
click at [99, 135] on input "60" at bounding box center [135, 137] width 94 height 11
type input "65"
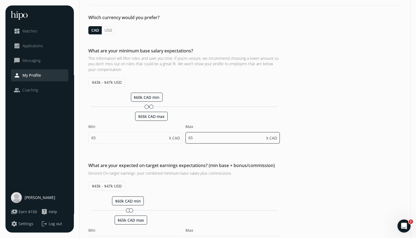
type input "65"
type input "70"
click at [198, 137] on input "65" at bounding box center [232, 137] width 94 height 11
type input "6"
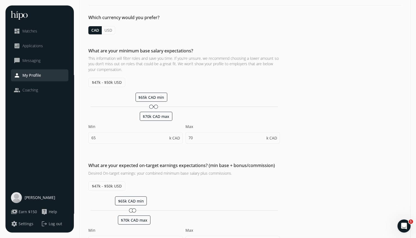
click at [327, 130] on div "What are your minimum base salary expectations? This information will filter ro…" at bounding box center [245, 99] width 330 height 102
click at [196, 139] on input "70" at bounding box center [232, 137] width 94 height 11
type input "75"
click at [336, 111] on div "What are your minimum base salary expectations? This information will filter ro…" at bounding box center [245, 99] width 330 height 102
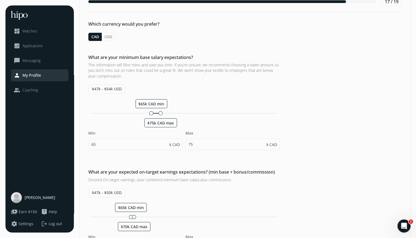
scroll to position [28, 0]
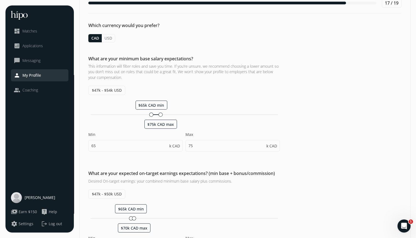
click at [111, 88] on span "$47k - $54k USD" at bounding box center [106, 90] width 37 height 9
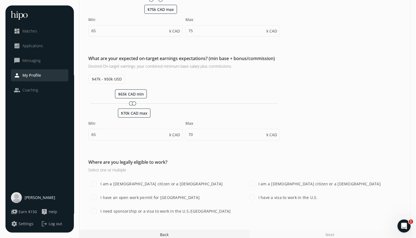
scroll to position [149, 0]
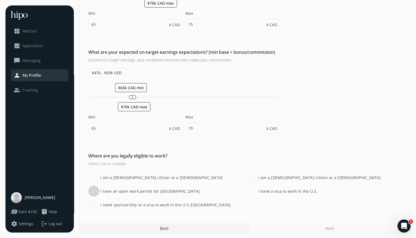
click at [92, 192] on input "I have an open work permit for [GEOGRAPHIC_DATA]" at bounding box center [93, 191] width 11 height 11
checkbox input "true"
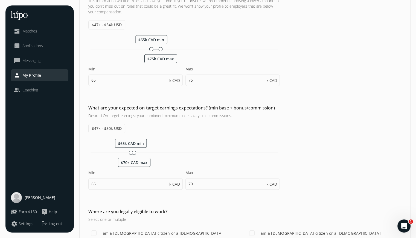
scroll to position [91, 0]
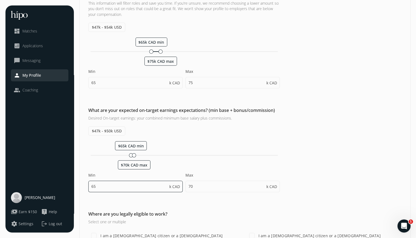
drag, startPoint x: 107, startPoint y: 187, endPoint x: 87, endPoint y: 186, distance: 20.5
click at [87, 186] on div "What are your expected on-target earnings expectations? (min base + bonus/commi…" at bounding box center [245, 152] width 330 height 91
type input "80"
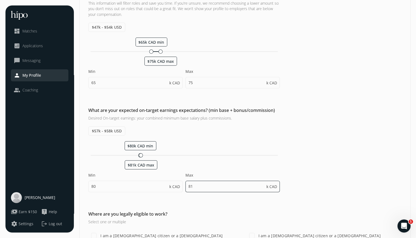
click at [201, 187] on input "81" at bounding box center [232, 186] width 94 height 11
drag, startPoint x: 201, startPoint y: 187, endPoint x: 176, endPoint y: 187, distance: 25.1
click at [176, 187] on div "Min 80 k CAD Max 81 k CAD" at bounding box center [183, 185] width 191 height 25
type input "100"
click at [311, 177] on div "What are your expected on-target earnings expectations? (min base + bonus/commi…" at bounding box center [245, 152] width 330 height 91
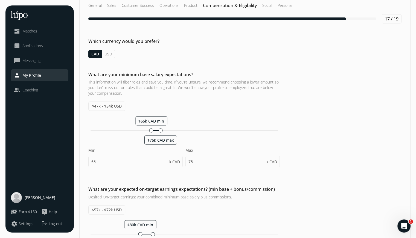
scroll to position [0, 0]
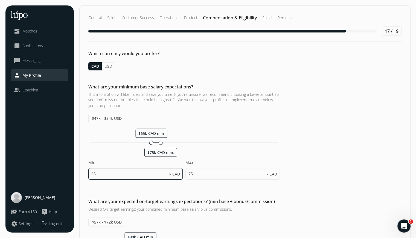
click at [107, 173] on input "65" at bounding box center [135, 173] width 94 height 11
type input "60"
click at [202, 174] on input "75" at bounding box center [232, 173] width 94 height 11
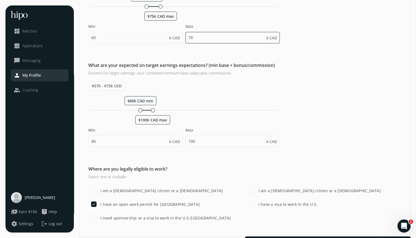
scroll to position [137, 0]
type input "70"
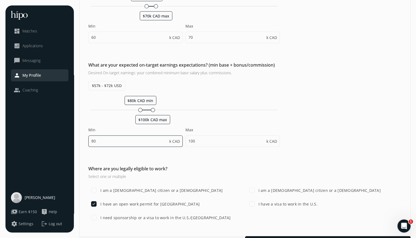
click at [107, 142] on input "80" at bounding box center [135, 141] width 94 height 11
type input "8"
type input "70"
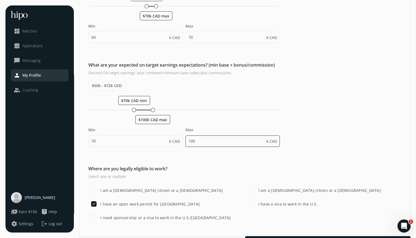
drag, startPoint x: 202, startPoint y: 139, endPoint x: 155, endPoint y: 139, distance: 46.5
click at [155, 139] on div "Min 70 k CAD Max 100 k CAD" at bounding box center [183, 139] width 191 height 25
type input "80"
click at [309, 133] on div "What are your expected on-target earnings expectations? (min base + bonus/commi…" at bounding box center [245, 107] width 330 height 91
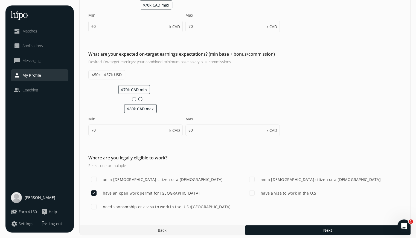
scroll to position [149, 0]
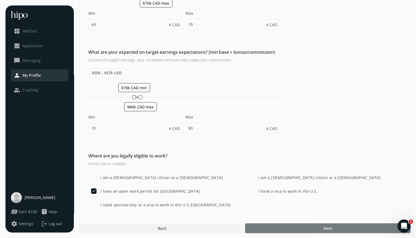
click at [274, 227] on div at bounding box center [327, 229] width 165 height 10
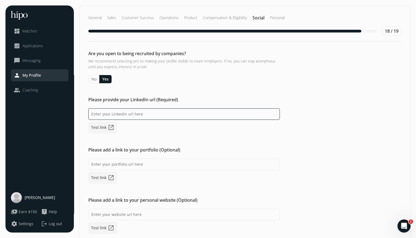
click at [123, 113] on input at bounding box center [183, 113] width 191 height 11
paste input "[URL][DOMAIN_NAME][PERSON_NAME]"
type input "[URL][DOMAIN_NAME][PERSON_NAME]"
click at [162, 133] on div "[URL][DOMAIN_NAME][PERSON_NAME] Test link open_in_new" at bounding box center [183, 120] width 191 height 25
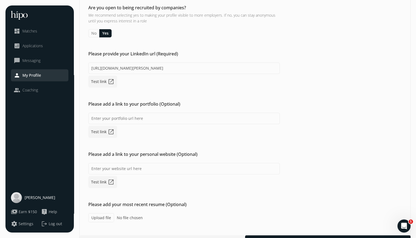
scroll to position [48, 0]
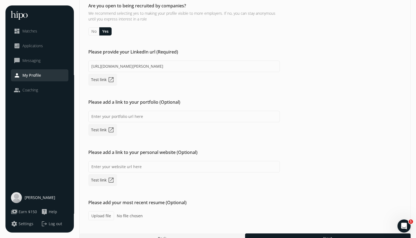
click at [98, 80] on link "Test link open_in_new" at bounding box center [102, 80] width 29 height 12
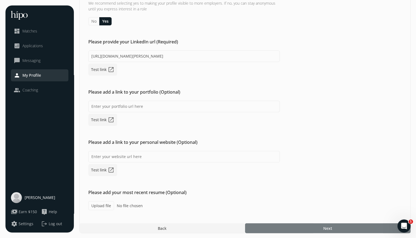
click at [287, 228] on div at bounding box center [327, 229] width 165 height 10
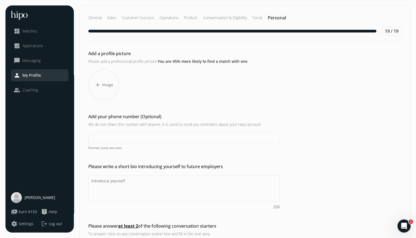
click at [103, 87] on span "Image" at bounding box center [107, 84] width 11 height 5
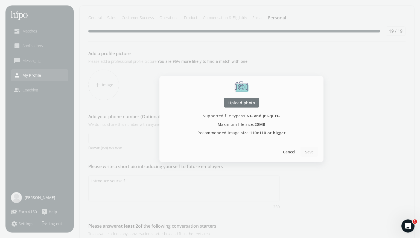
click at [244, 104] on span "Upload photo" at bounding box center [241, 103] width 27 height 6
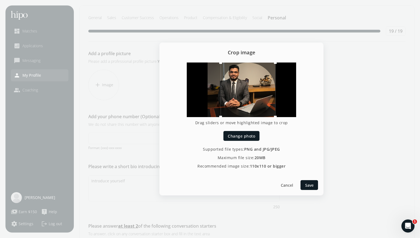
drag, startPoint x: 255, startPoint y: 99, endPoint x: 282, endPoint y: 100, distance: 27.4
click at [282, 100] on div at bounding box center [241, 90] width 109 height 55
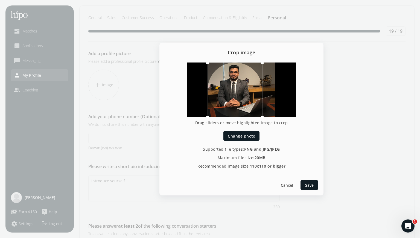
drag, startPoint x: 238, startPoint y: 96, endPoint x: 216, endPoint y: 96, distance: 21.6
click at [216, 96] on div at bounding box center [234, 90] width 55 height 55
click at [308, 186] on span "Save" at bounding box center [309, 186] width 8 height 6
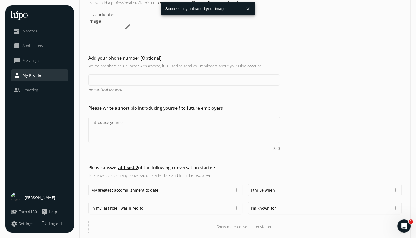
scroll to position [59, 0]
click at [125, 82] on input at bounding box center [183, 79] width 191 height 11
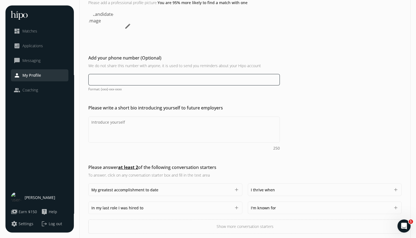
type input "[PHONE_NUMBER]"
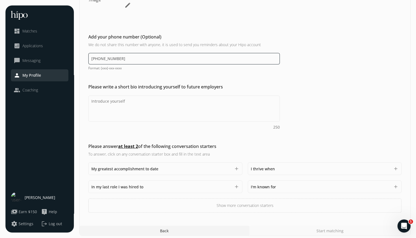
scroll to position [82, 0]
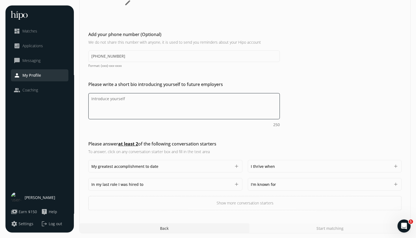
click at [135, 102] on textarea "Do you feel like we missed asking any questions that would improve your profile…" at bounding box center [183, 106] width 191 height 26
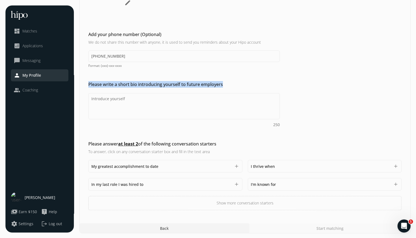
drag, startPoint x: 225, startPoint y: 83, endPoint x: 86, endPoint y: 79, distance: 139.2
click at [86, 79] on div "Add a profile picture Please add a professional profile picture. You are 95% mo…" at bounding box center [245, 89] width 330 height 242
copy h2 "Please write a short bio introducing yourself to future employers"
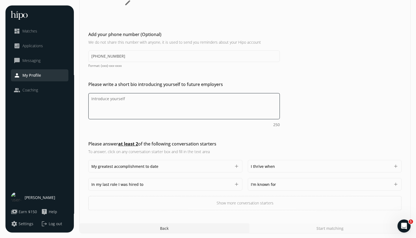
click at [131, 100] on textarea "Do you feel like we missed asking any questions that would improve your profile…" at bounding box center [183, 106] width 191 height 26
paste textarea "I am a results-driven sales and customer service professional with over 8 years…"
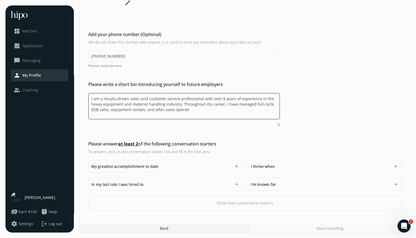
click at [256, 98] on textarea "I am a results-driven sales and customer service professional with over 8 years…" at bounding box center [183, 106] width 191 height 26
drag, startPoint x: 182, startPoint y: 108, endPoint x: 83, endPoint y: 91, distance: 100.9
click at [83, 91] on div "Please write a short bio introducing yourself to future employers I am a result…" at bounding box center [245, 104] width 330 height 46
paste textarea ", aiming to join a dynamic sales organization."
paste textarea "where I can contribute to revenue growth while continuously developing my profe…"
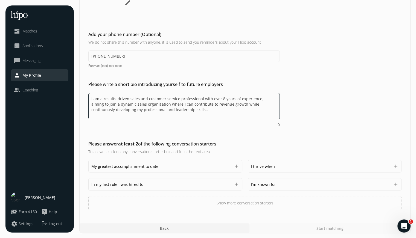
paste textarea "seeking to join a dynamic sales organization where I can contribute to revenue …"
type textarea "I am a results-driven sales and customer service professional with over 8 years…"
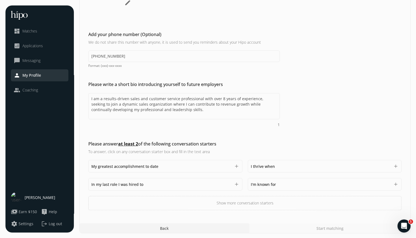
click at [263, 166] on span "I thrive when" at bounding box center [263, 166] width 24 height 5
click at [278, 139] on div "Add a profile picture Please add a professional profile picture. You are 95% mo…" at bounding box center [245, 89] width 330 height 242
click at [209, 165] on div "My greatest accomplishment to date 1500" at bounding box center [161, 166] width 140 height 7
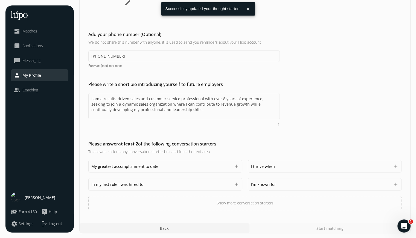
drag, startPoint x: 161, startPoint y: 128, endPoint x: 112, endPoint y: 127, distance: 48.7
click at [112, 127] on div "Add a profile picture Please add a professional profile picture. You are 95% mo…" at bounding box center [245, 89] width 330 height 242
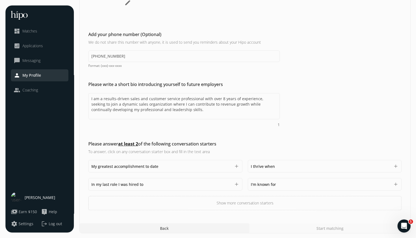
click at [145, 184] on div "In my last role I was hired to 1500" at bounding box center [161, 184] width 140 height 7
click at [283, 100] on div "Add a profile picture Please add a professional profile picture. You are 95% mo…" at bounding box center [245, 89] width 330 height 242
click at [118, 164] on span "My greatest accomplishment to date" at bounding box center [124, 166] width 67 height 5
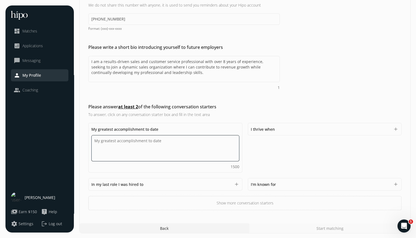
paste textarea "My greatest achievement to date was leading the sales and operations of the hea…"
type textarea "My greatest achievement to date was leading the sales and operations of the hea…"
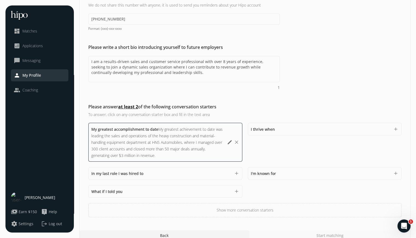
click at [309, 110] on div "Please answer at least 2 of the following conversation starters To answer, clic…" at bounding box center [245, 161] width 330 height 114
click at [256, 173] on span "I'm known for" at bounding box center [263, 173] width 25 height 5
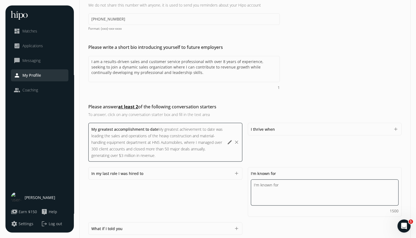
paste textarea "ChatGPT said: I am known for my strong relationship-building skills, profession…"
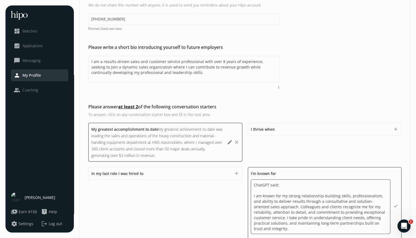
drag, startPoint x: 284, startPoint y: 188, endPoint x: 226, endPoint y: 180, distance: 59.1
click at [226, 180] on div "My greatest accomplishment to date My greatest achievement to date was leading …" at bounding box center [244, 203] width 313 height 160
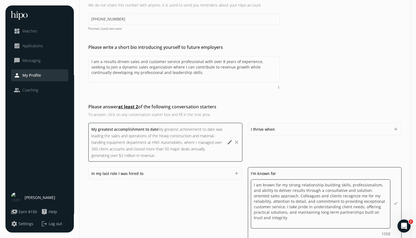
type textarea "I am known for my strong relationship-building skills, professionalism, and abi…"
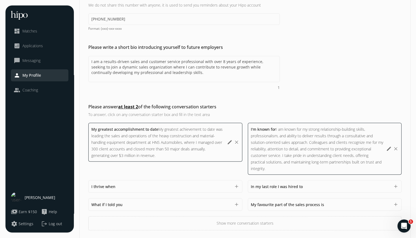
click at [179, 134] on span "My greatest achievement to date was leading the sales and operations of the hea…" at bounding box center [156, 142] width 131 height 31
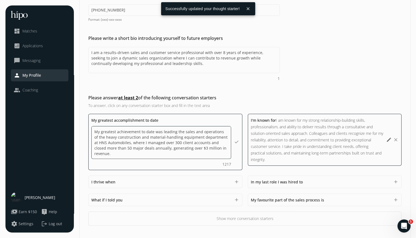
scroll to position [129, 0]
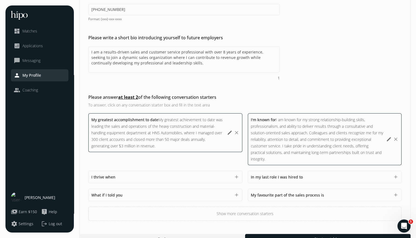
click at [286, 145] on span "I am known for my strong relationship-building skills, professionalism, and abi…" at bounding box center [317, 139] width 132 height 45
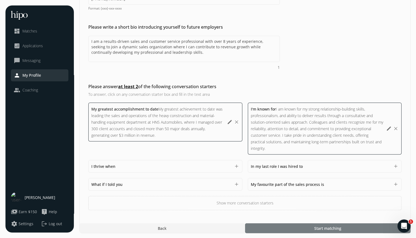
click at [315, 227] on span "Start matching" at bounding box center [327, 229] width 27 height 6
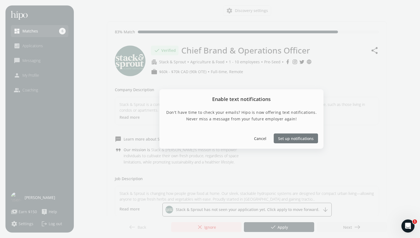
click at [284, 139] on span "Set up notifications" at bounding box center [296, 139] width 36 height 6
